Goal: Transaction & Acquisition: Complete application form

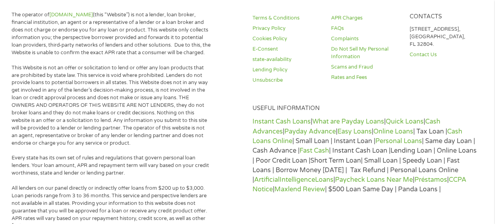
scroll to position [319, 0]
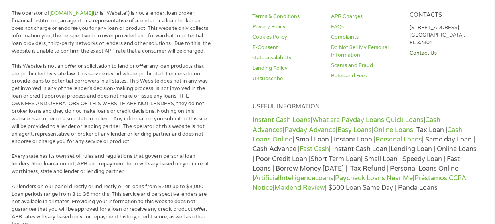
click at [427, 54] on link "Contact Us" at bounding box center [443, 53] width 69 height 8
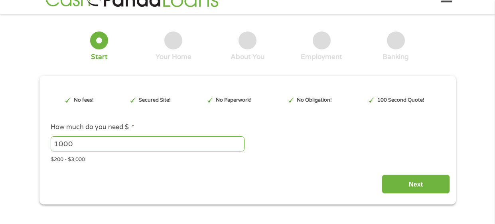
scroll to position [16, 0]
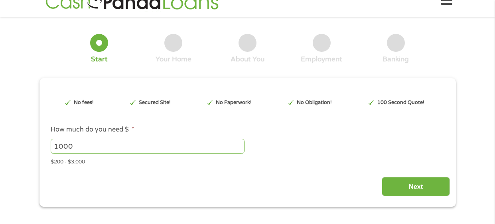
click at [324, 47] on div at bounding box center [322, 43] width 18 height 18
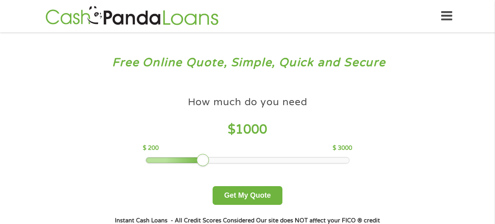
click at [122, 160] on div "How much do you need $ 1000 $ 200 $ 3000 Get My Quote" at bounding box center [247, 148] width 279 height 112
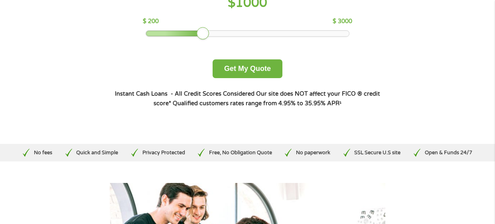
scroll to position [127, 0]
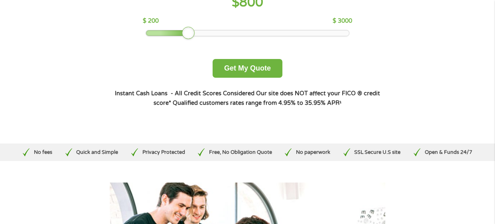
drag, startPoint x: 201, startPoint y: 35, endPoint x: 183, endPoint y: 35, distance: 17.9
click at [183, 35] on div at bounding box center [188, 33] width 13 height 13
click at [184, 35] on div at bounding box center [188, 33] width 13 height 13
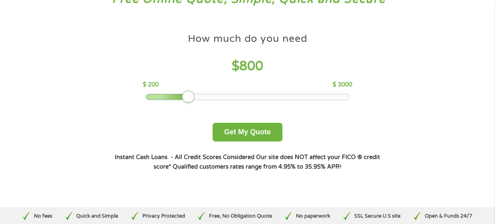
scroll to position [47, 0]
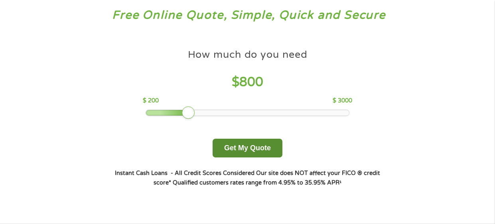
click at [255, 150] on button "Get My Quote" at bounding box center [247, 148] width 70 height 19
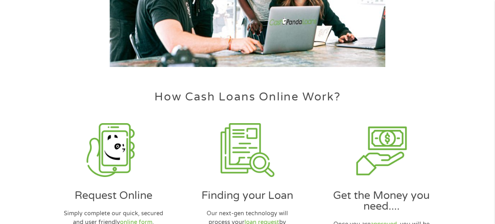
scroll to position [430, 0]
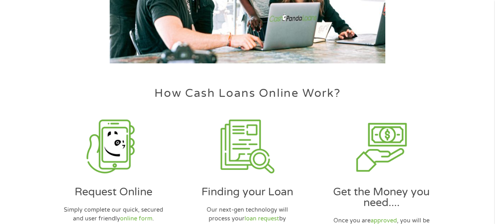
click at [110, 167] on img at bounding box center [114, 147] width 54 height 54
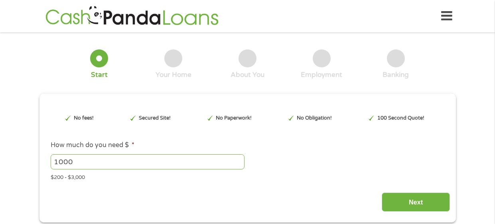
type input "EAIaIQobChMI066AvPr2jwMVsUf_AR1ZxwWfEAAYASADEgLowPD_BwE"
click at [240, 161] on input "1001" at bounding box center [148, 161] width 194 height 15
click at [239, 160] on input "1002" at bounding box center [148, 161] width 194 height 15
click at [240, 165] on input "1001" at bounding box center [148, 161] width 194 height 15
click at [240, 165] on input "1000" at bounding box center [148, 161] width 194 height 15
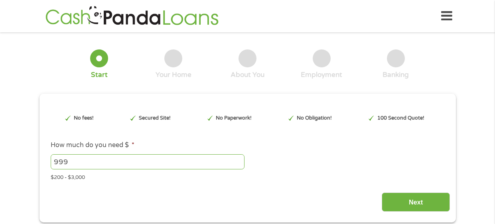
click at [240, 165] on input "999" at bounding box center [148, 161] width 194 height 15
click at [240, 165] on input "998" at bounding box center [148, 161] width 194 height 15
click at [240, 165] on input "997" at bounding box center [148, 161] width 194 height 15
click at [240, 165] on input "996" at bounding box center [148, 161] width 194 height 15
click at [240, 165] on input "995" at bounding box center [148, 161] width 194 height 15
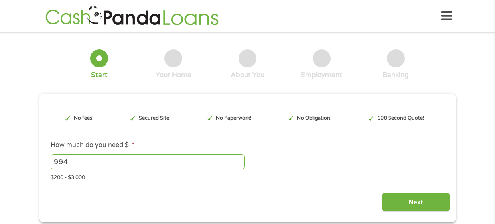
click at [240, 165] on input "994" at bounding box center [148, 161] width 194 height 15
click at [240, 165] on input "993" at bounding box center [148, 161] width 194 height 15
click at [240, 165] on input "992" at bounding box center [148, 161] width 194 height 15
click at [239, 165] on input "991" at bounding box center [148, 161] width 194 height 15
click at [239, 165] on input "990" at bounding box center [148, 161] width 194 height 15
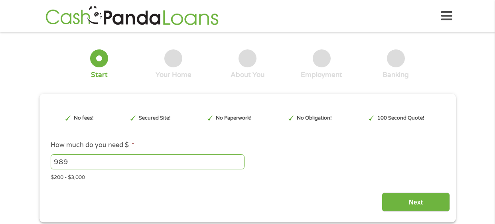
click at [239, 165] on input "989" at bounding box center [148, 161] width 194 height 15
click at [239, 165] on input "988" at bounding box center [148, 161] width 194 height 15
click at [239, 165] on input "987" at bounding box center [148, 161] width 194 height 15
click at [239, 165] on input "986" at bounding box center [148, 161] width 194 height 15
click at [239, 165] on input "985" at bounding box center [148, 161] width 194 height 15
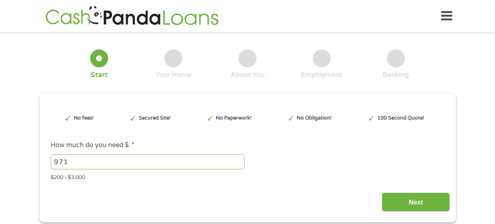
click at [239, 165] on input "971" at bounding box center [148, 161] width 194 height 15
click at [239, 165] on input "948" at bounding box center [148, 161] width 194 height 15
click at [239, 165] on input "930" at bounding box center [148, 161] width 194 height 15
click at [239, 165] on input "927" at bounding box center [148, 161] width 194 height 15
click at [239, 165] on input "887" at bounding box center [148, 161] width 194 height 15
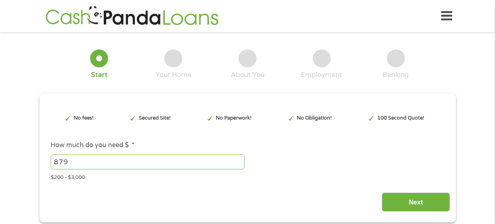
click at [239, 165] on input "879" at bounding box center [148, 161] width 194 height 15
click at [239, 165] on input "871" at bounding box center [148, 161] width 194 height 15
click at [238, 165] on input "860" at bounding box center [148, 161] width 194 height 15
click at [238, 165] on input "822" at bounding box center [148, 161] width 194 height 15
click at [238, 166] on input "811" at bounding box center [148, 161] width 194 height 15
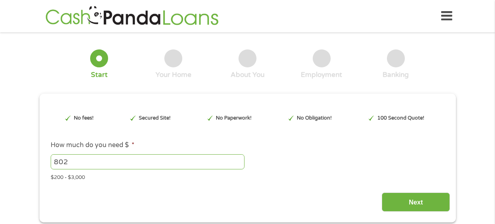
type input "802"
click at [238, 166] on input "802" at bounding box center [148, 161] width 194 height 15
click at [238, 167] on input "802" at bounding box center [148, 161] width 194 height 15
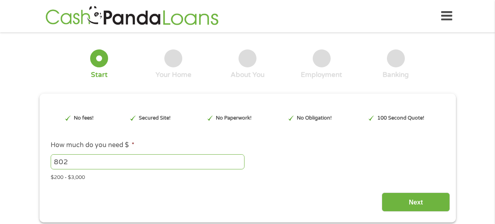
click at [272, 180] on div "$200 - $3,000" at bounding box center [247, 176] width 393 height 11
